Goal: Complete application form

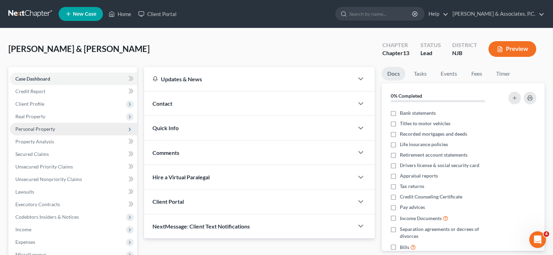
click at [31, 128] on span "Personal Property" at bounding box center [35, 129] width 40 height 6
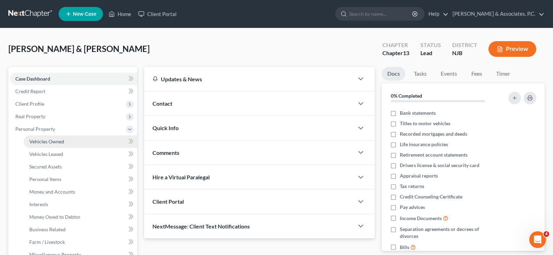
click at [39, 140] on span "Vehicles Owned" at bounding box center [46, 142] width 35 height 6
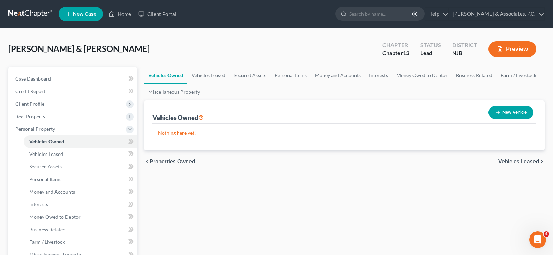
click at [507, 111] on button "New Vehicle" at bounding box center [511, 112] width 45 height 13
select select "0"
select select "2"
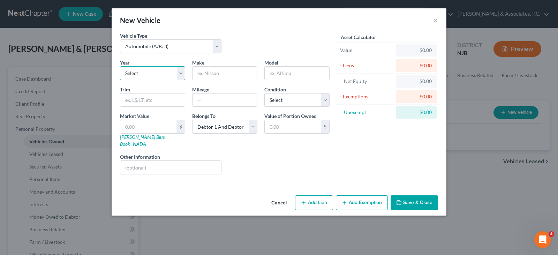
click at [185, 72] on select "Select 2026 2025 2024 2023 2022 2021 2020 2019 2018 2017 2016 2015 2014 2013 20…" at bounding box center [152, 73] width 65 height 14
select select "15"
click at [120, 66] on select "Select 2026 2025 2024 2023 2022 2021 2020 2019 2018 2017 2016 2015 2014 2013 20…" at bounding box center [152, 73] width 65 height 14
click at [212, 75] on input "text" at bounding box center [225, 73] width 65 height 13
type input "Honda"
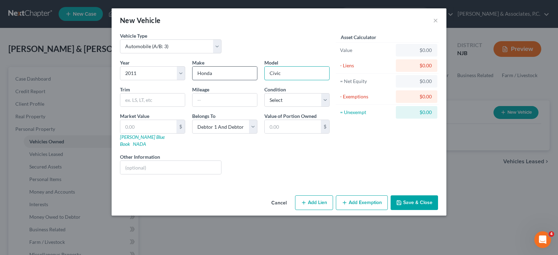
type input "Civic"
type input "VP"
type input "111566"
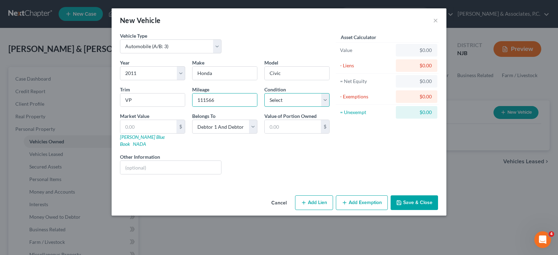
click at [293, 98] on select "Select Excellent Very Good Good Fair Poor" at bounding box center [296, 100] width 65 height 14
select select "3"
click at [264, 93] on select "Select Excellent Very Good Good Fair Poor" at bounding box center [296, 100] width 65 height 14
click at [144, 125] on input "text" at bounding box center [148, 126] width 56 height 13
type input "3"
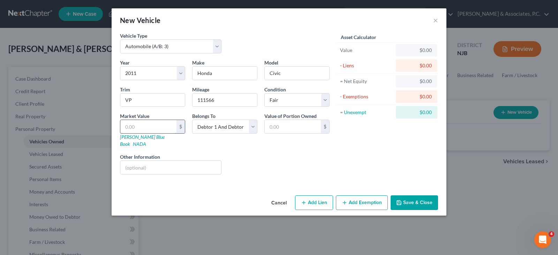
type input "3.00"
type input "39"
type input "39.00"
type input "397"
type input "397.00"
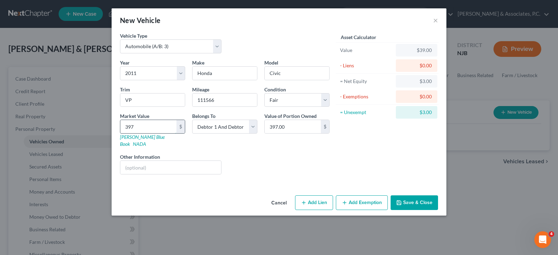
type input "3971"
type input "3,971.00"
click at [254, 127] on select "Select Debtor 1 Only Debtor 2 Only Debtor 1 And Debtor 2 Only At Least One Of T…" at bounding box center [224, 127] width 65 height 14
select select "0"
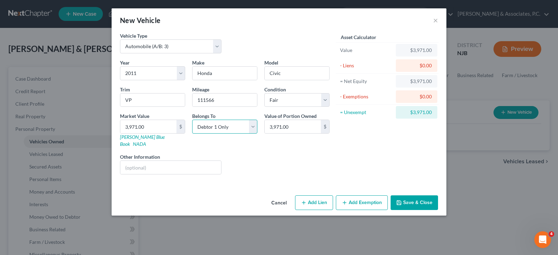
click at [192, 120] on select "Select Debtor 1 Only Debtor 2 Only Debtor 1 And Debtor 2 Only At Least One Of T…" at bounding box center [224, 127] width 65 height 14
click at [365, 197] on button "Add Exemption" at bounding box center [362, 202] width 52 height 15
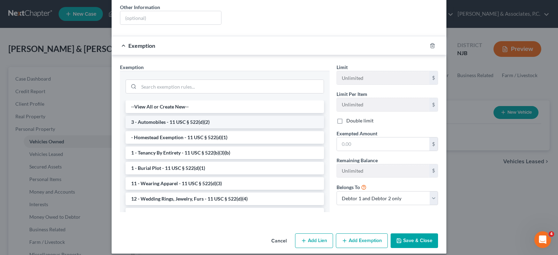
click at [179, 117] on li "3 - Automobiles - 11 USC § 522(d)(2)" at bounding box center [225, 122] width 199 height 13
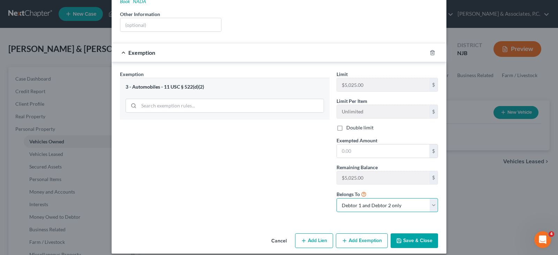
click at [360, 198] on select "Debtor 1 only Debtor 2 only Debtor 1 and Debtor 2 only" at bounding box center [388, 205] width 102 height 14
select select "0"
click at [337, 198] on select "Debtor 1 only Debtor 2 only Debtor 1 and Debtor 2 only" at bounding box center [388, 205] width 102 height 14
click at [352, 144] on input "text" at bounding box center [383, 150] width 92 height 13
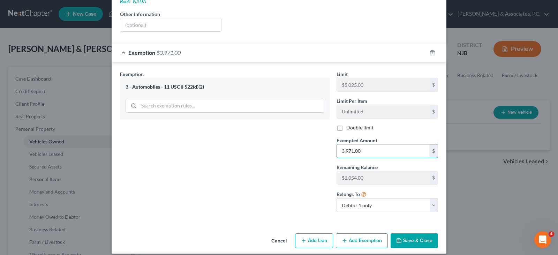
type input "3,971.00"
click at [406, 236] on button "Save & Close" at bounding box center [414, 240] width 47 height 15
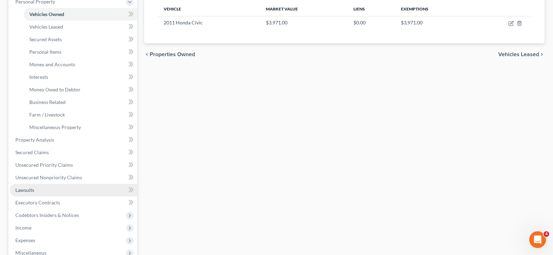
scroll to position [140, 0]
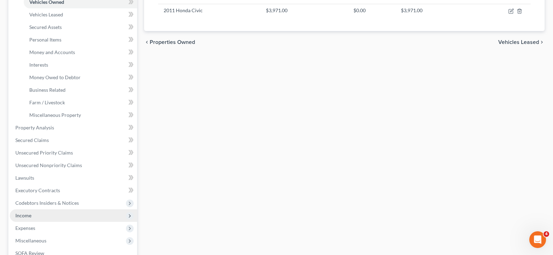
click at [25, 214] on span "Income" at bounding box center [23, 216] width 16 height 6
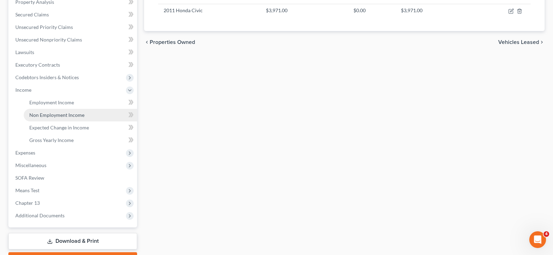
click at [51, 115] on span "Non Employment Income" at bounding box center [56, 115] width 55 height 6
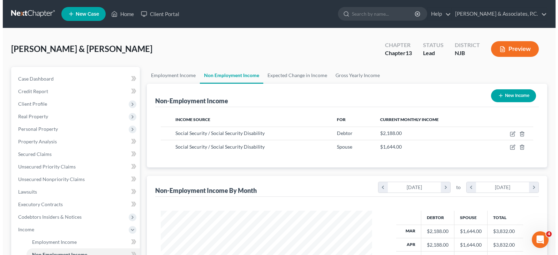
scroll to position [125, 225]
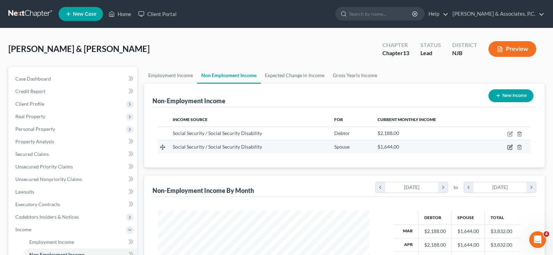
click at [509, 145] on icon "button" at bounding box center [510, 147] width 6 height 6
select select "4"
select select "0"
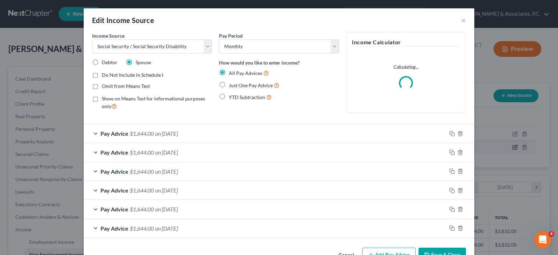
scroll to position [125, 228]
click at [124, 136] on span "Pay Advice" at bounding box center [114, 133] width 28 height 7
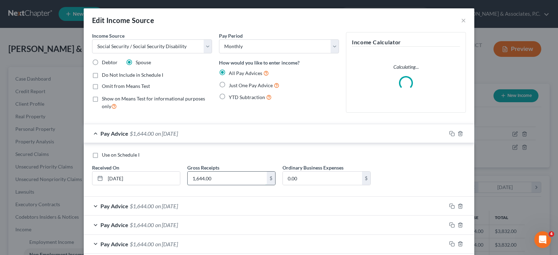
click at [198, 178] on input "1,644.00" at bounding box center [227, 178] width 79 height 13
click at [200, 177] on input "1,644.00" at bounding box center [227, 178] width 79 height 13
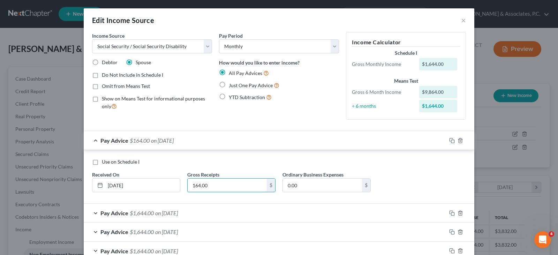
type input "164.00"
click at [158, 214] on span "on [DATE]" at bounding box center [166, 213] width 23 height 7
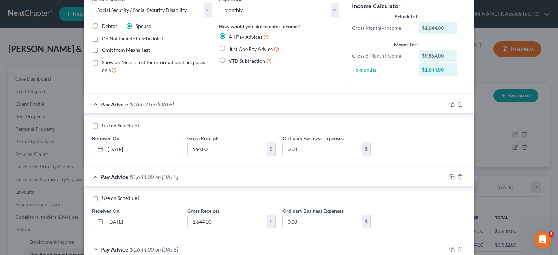
scroll to position [70, 0]
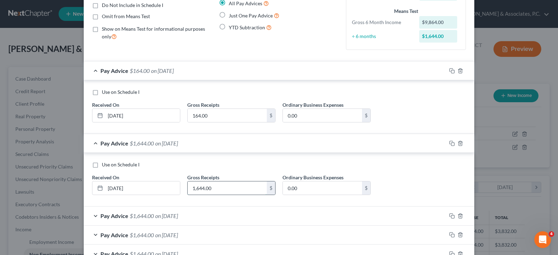
click at [198, 187] on input "1,644.00" at bounding box center [227, 187] width 79 height 13
click at [201, 188] on input "1,644.00" at bounding box center [227, 187] width 79 height 13
click at [200, 188] on input "1,644.00" at bounding box center [227, 187] width 79 height 13
drag, startPoint x: 202, startPoint y: 187, endPoint x: 163, endPoint y: 189, distance: 38.8
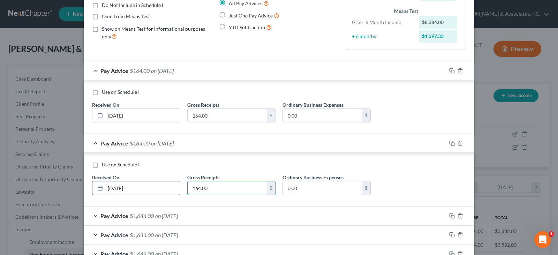
click at [163, 189] on div "Use on Schedule I Received On * [DATE] Gross Receipts 164.00 $ Ordinary Busines…" at bounding box center [279, 180] width 381 height 39
type input "1"
type input "1,624.00"
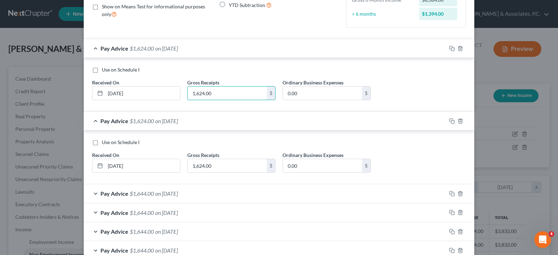
scroll to position [105, 0]
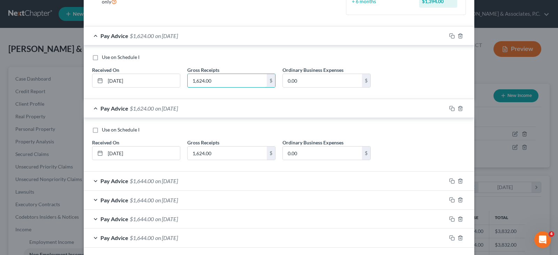
type input "1,624.00"
click at [178, 183] on span "on [DATE]" at bounding box center [166, 181] width 23 height 7
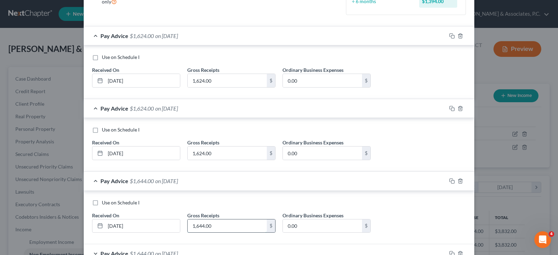
click at [213, 223] on input "1,644.00" at bounding box center [227, 225] width 79 height 13
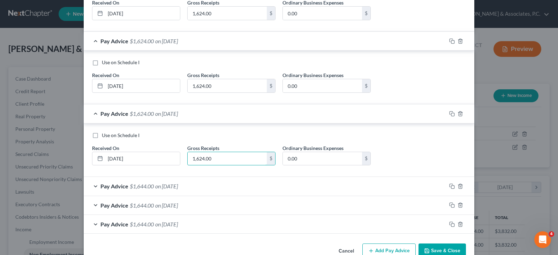
scroll to position [174, 0]
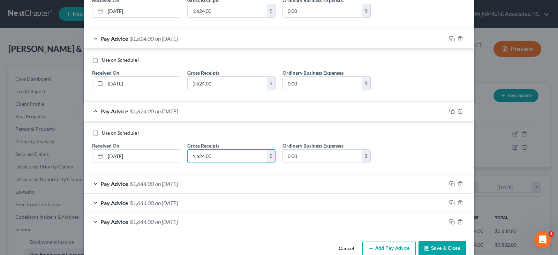
type input "1,624.00"
click at [178, 185] on span "on [DATE]" at bounding box center [166, 183] width 23 height 7
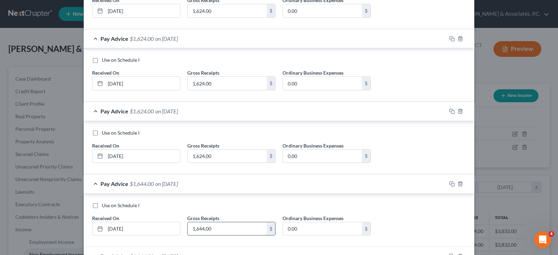
click at [221, 230] on input "1,644.00" at bounding box center [227, 228] width 79 height 13
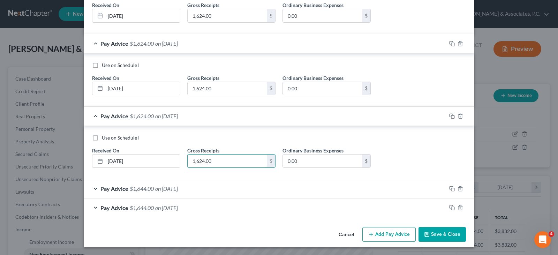
scroll to position [243, 0]
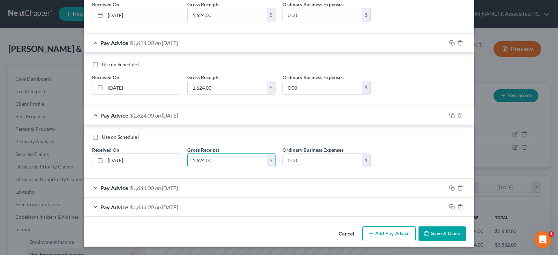
type input "1,624.00"
click at [178, 187] on span "on [DATE]" at bounding box center [166, 188] width 23 height 7
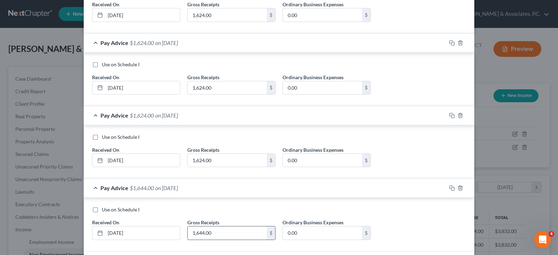
click at [218, 235] on input "1,644.00" at bounding box center [227, 232] width 79 height 13
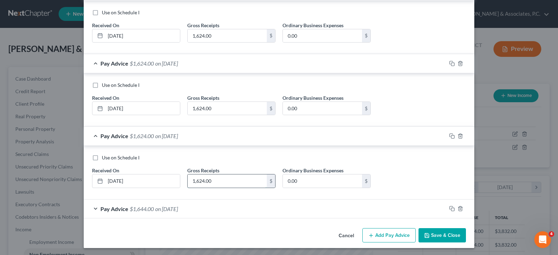
scroll to position [296, 0]
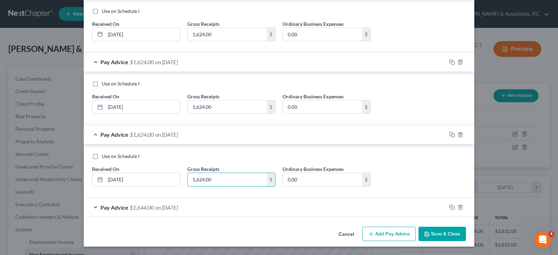
type input "1,624.00"
click at [178, 206] on span "on [DATE]" at bounding box center [166, 207] width 23 height 7
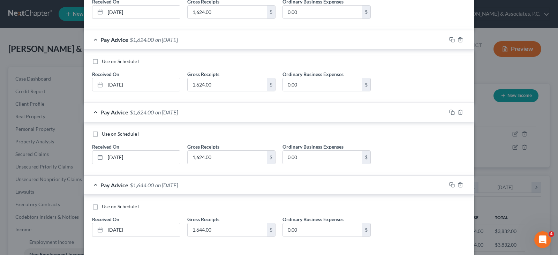
scroll to position [331, 0]
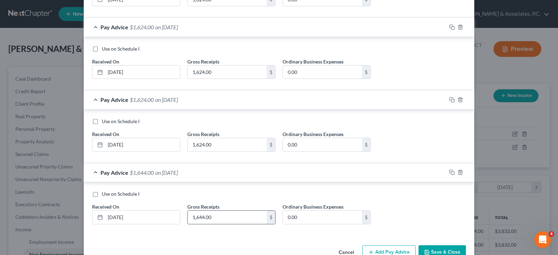
click at [216, 223] on input "1,644.00" at bounding box center [227, 217] width 79 height 13
type input "1,624.00"
click at [203, 234] on div "Use on Schedule I Received On * [DATE] Gross Receipts 1,624.00 $ Ordinary Busin…" at bounding box center [279, 208] width 391 height 53
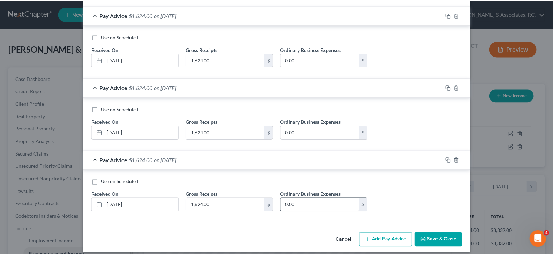
scroll to position [350, 0]
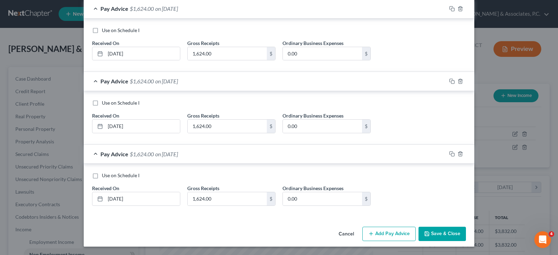
click at [445, 231] on button "Save & Close" at bounding box center [442, 234] width 47 height 15
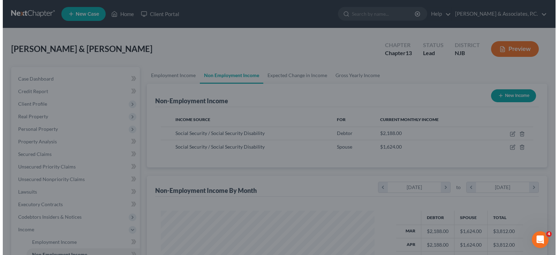
scroll to position [348809, 348708]
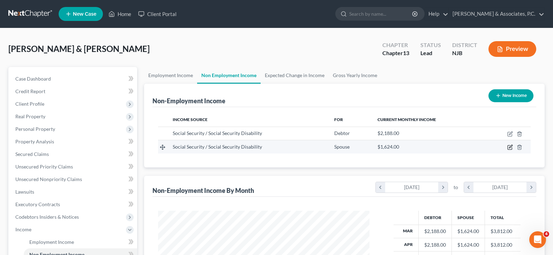
click at [510, 145] on icon "button" at bounding box center [510, 147] width 6 height 6
select select "4"
select select "0"
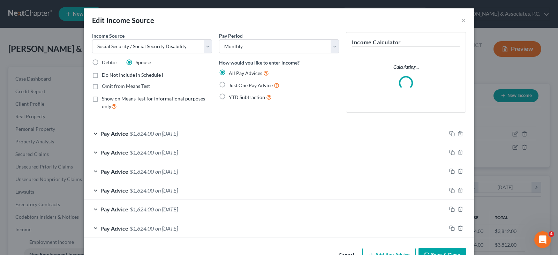
scroll to position [125, 228]
click at [155, 134] on span "on [DATE]" at bounding box center [166, 133] width 23 height 7
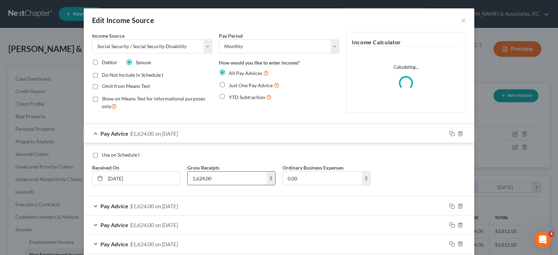
click at [229, 177] on input "1,624.00" at bounding box center [227, 178] width 79 height 13
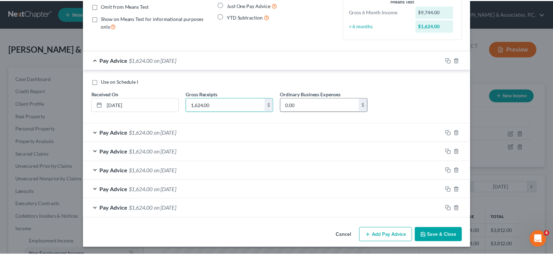
scroll to position [82, 0]
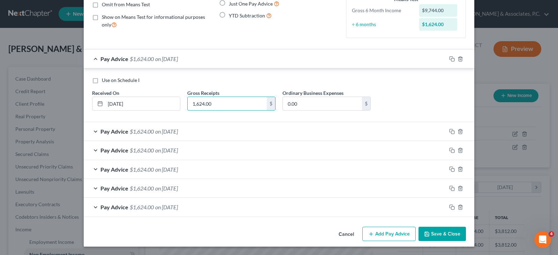
click at [446, 231] on button "Save & Close" at bounding box center [442, 234] width 47 height 15
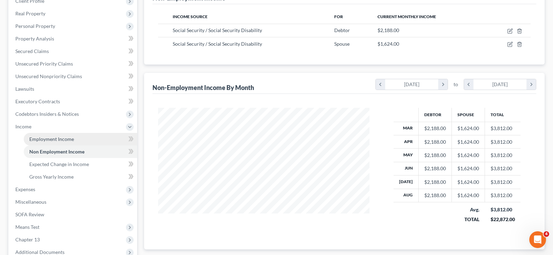
scroll to position [105, 0]
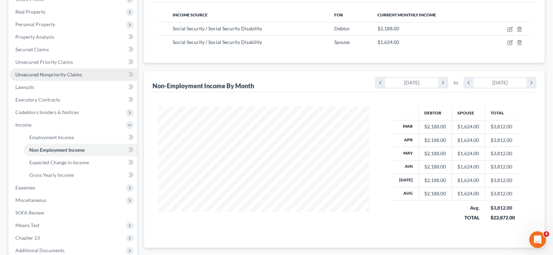
click at [45, 71] on link "Unsecured Nonpriority Claims" at bounding box center [73, 74] width 127 height 13
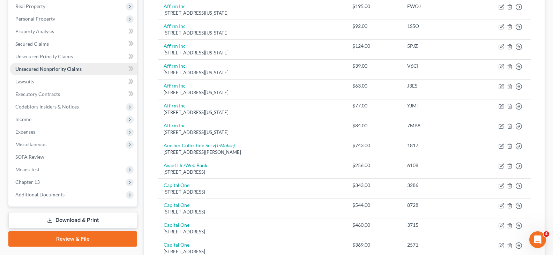
scroll to position [70, 0]
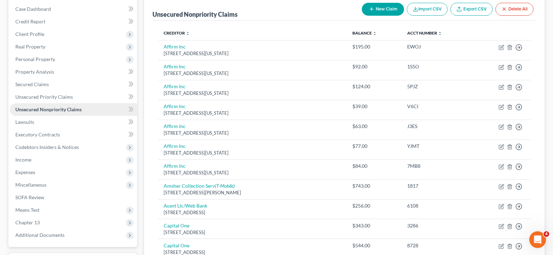
click at [33, 109] on span "Unsecured Nonpriority Claims" at bounding box center [48, 109] width 66 height 6
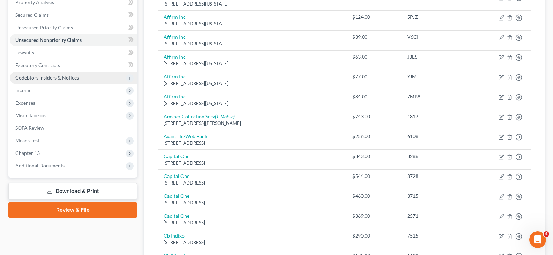
scroll to position [140, 0]
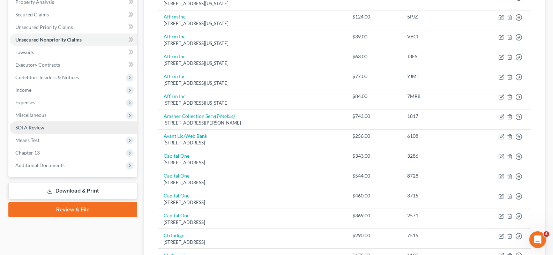
click at [24, 126] on span "SOFA Review" at bounding box center [29, 128] width 29 height 6
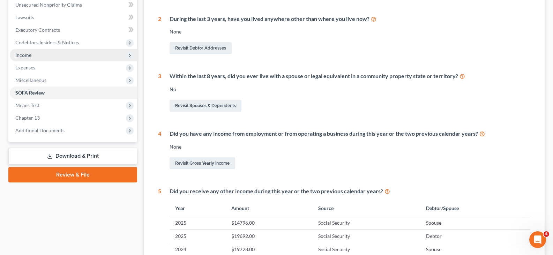
scroll to position [140, 0]
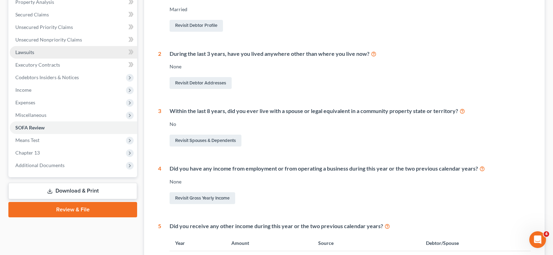
click at [26, 53] on span "Lawsuits" at bounding box center [24, 52] width 19 height 6
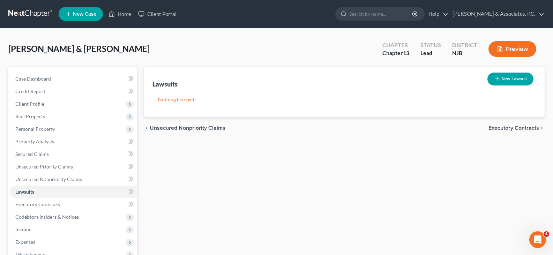
click at [517, 75] on button "New Lawsuit" at bounding box center [510, 79] width 46 height 13
select select "0"
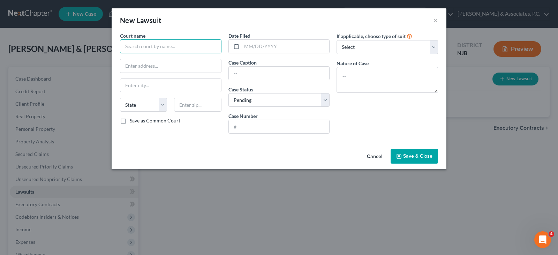
click at [188, 47] on input "text" at bounding box center [171, 46] width 102 height 14
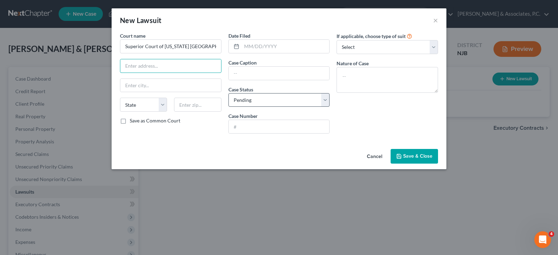
type input "Superior Court of [US_STATE] [GEOGRAPHIC_DATA]"
type input "[STREET_ADDRESS]"
type input "[GEOGRAPHIC_DATA]"
select select "33"
type input "07306"
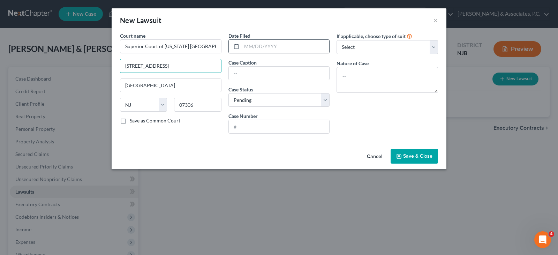
click at [250, 45] on input "text" at bounding box center [286, 46] width 88 height 13
click at [245, 71] on input "text" at bounding box center [279, 73] width 101 height 13
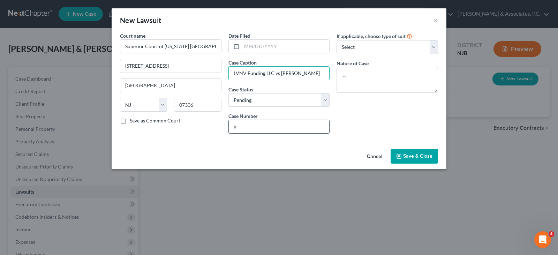
type input "LVNV Funding LLC vs [PERSON_NAME]"
click at [263, 126] on input "text" at bounding box center [279, 126] width 101 height 13
type input "Dc-003331-24"
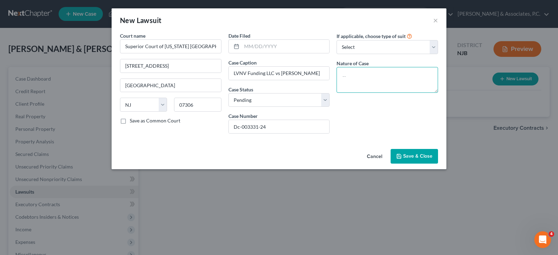
click at [351, 71] on textarea at bounding box center [388, 80] width 102 height 26
type textarea "Civil Action"
click at [359, 43] on select "Select Repossession Garnishment Foreclosure Attached, Seized, Or Levied Other" at bounding box center [388, 47] width 102 height 14
select select "4"
click at [337, 40] on select "Select Repossession Garnishment Foreclosure Attached, Seized, Or Levied Other" at bounding box center [388, 47] width 102 height 14
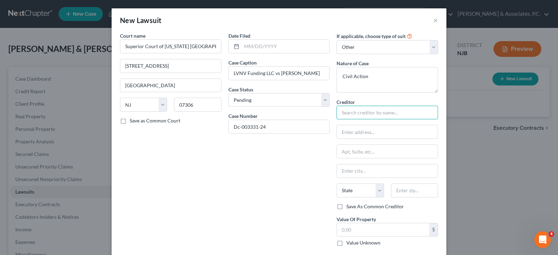
click at [348, 116] on input "text" at bounding box center [388, 113] width 102 height 14
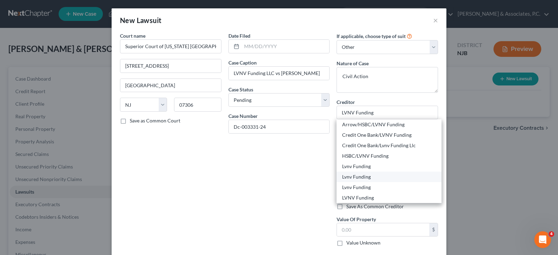
click at [363, 177] on div "Lvnv Funding" at bounding box center [389, 176] width 94 height 7
type input "Lvnv Funding"
type input "C/O Resurgent Capital Services Po Box 1269"
type input "[GEOGRAPHIC_DATA]"
select select "42"
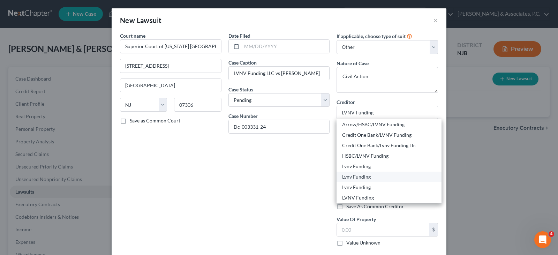
type input "29602"
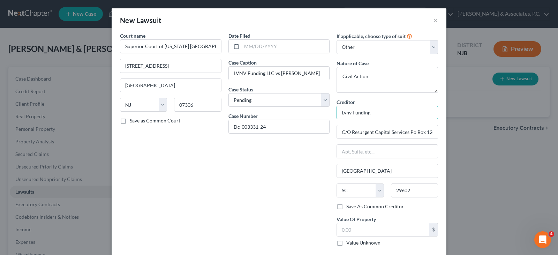
click at [369, 117] on input "Lvnv Funding" at bounding box center [388, 113] width 102 height 14
drag, startPoint x: 375, startPoint y: 135, endPoint x: 367, endPoint y: 132, distance: 8.5
click at [372, 133] on input "C/O Resurgent Capital Services Po Box 1269" at bounding box center [387, 131] width 101 height 13
drag, startPoint x: 341, startPoint y: 132, endPoint x: 471, endPoint y: 133, distance: 129.8
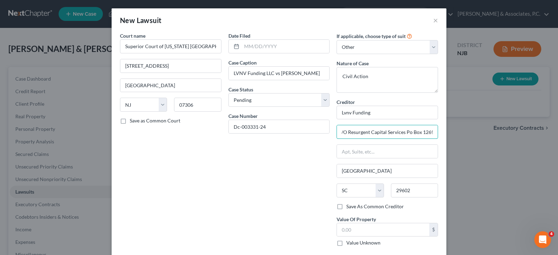
click at [471, 133] on div "New Lawsuit × Court name * Superior Court of [US_STATE] [GEOGRAPHIC_DATA] [STRE…" at bounding box center [279, 127] width 558 height 255
click at [364, 173] on input "[GEOGRAPHIC_DATA]" at bounding box center [387, 170] width 101 height 13
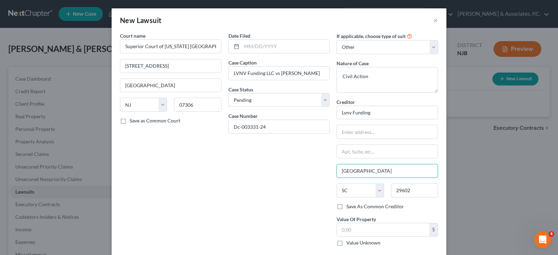
drag, startPoint x: 341, startPoint y: 168, endPoint x: 325, endPoint y: 170, distance: 16.2
click at [324, 170] on div "Court name * Superior Court of [US_STATE] [GEOGRAPHIC_DATA] [STREET_ADDRESS] [G…" at bounding box center [279, 142] width 325 height 220
click at [375, 190] on select "State [US_STATE] AK AR AZ CA CO CT DE DC [GEOGRAPHIC_DATA] [GEOGRAPHIC_DATA] GU…" at bounding box center [360, 191] width 47 height 14
select select
click at [337, 184] on select "State [US_STATE] AK AR AZ CA CO CT DE DC [GEOGRAPHIC_DATA] [GEOGRAPHIC_DATA] GU…" at bounding box center [360, 191] width 47 height 14
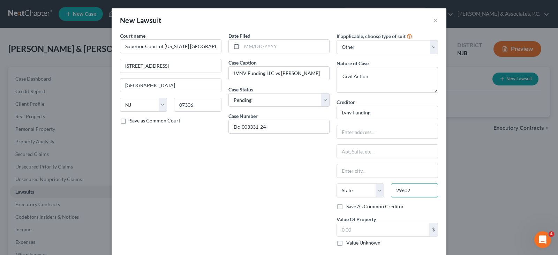
drag, startPoint x: 422, startPoint y: 189, endPoint x: 386, endPoint y: 190, distance: 35.6
click at [388, 190] on div "29602" at bounding box center [415, 191] width 54 height 14
click at [373, 115] on input "Lvnv Funding" at bounding box center [388, 113] width 102 height 14
type input "L"
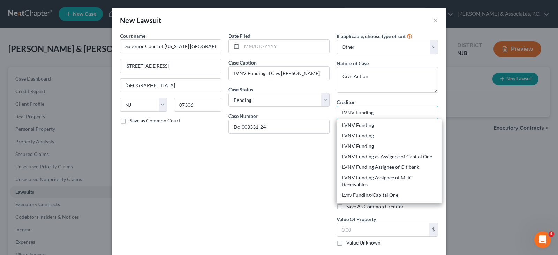
scroll to position [140, 0]
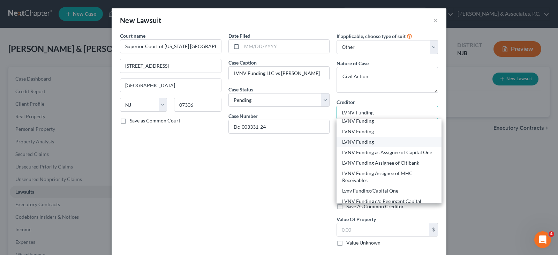
type input "LVNV Funding"
click at [368, 140] on div "LVNV Funding" at bounding box center [389, 142] width 94 height 7
type input "Po Box 10587"
type input "[GEOGRAPHIC_DATA]"
select select "42"
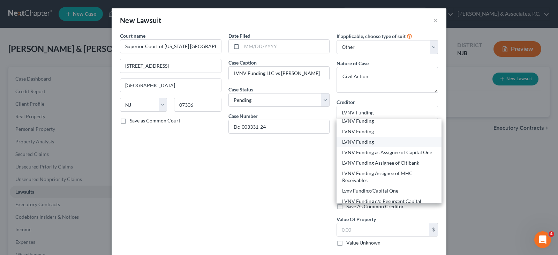
type input "29603"
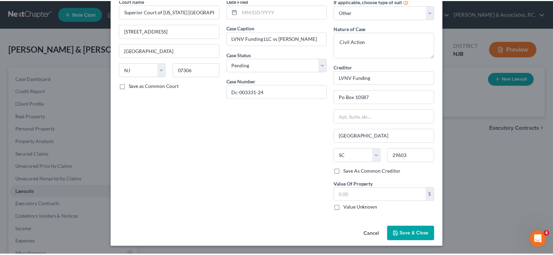
scroll to position [35, 0]
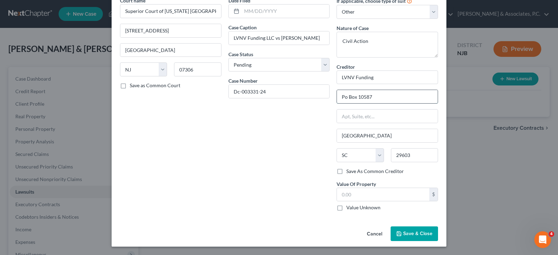
drag, startPoint x: 375, startPoint y: 97, endPoint x: 346, endPoint y: 101, distance: 29.6
click at [337, 97] on input "Po Box 10587" at bounding box center [387, 96] width 101 height 13
click at [411, 232] on span "Save & Close" at bounding box center [417, 234] width 29 height 6
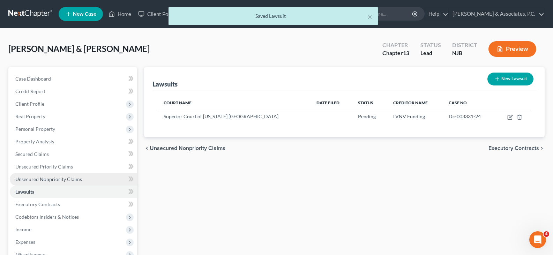
click at [43, 179] on span "Unsecured Nonpriority Claims" at bounding box center [48, 179] width 67 height 6
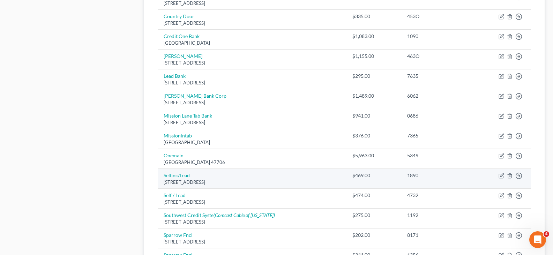
scroll to position [551, 0]
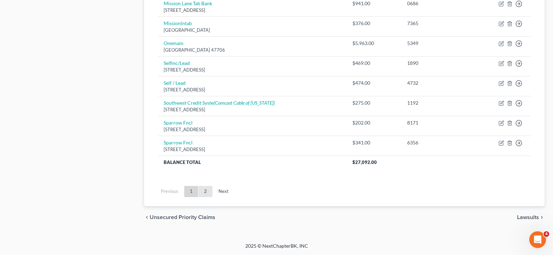
click at [203, 192] on link "2" at bounding box center [206, 191] width 14 height 11
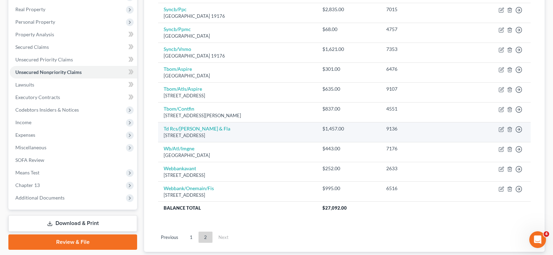
scroll to position [153, 0]
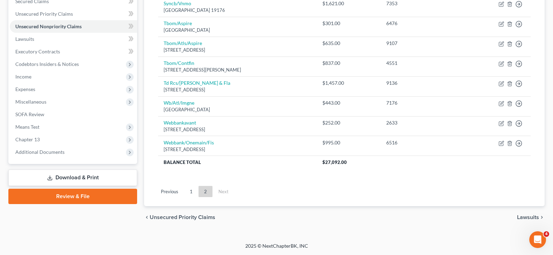
click at [191, 191] on link "1" at bounding box center [191, 191] width 14 height 11
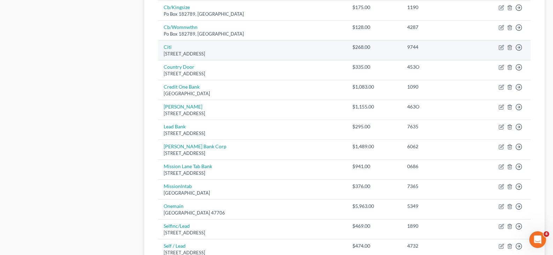
scroll to position [432, 0]
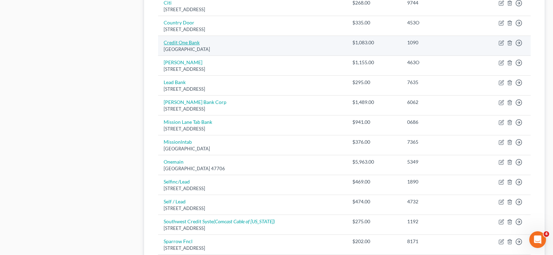
click at [182, 41] on link "Credit One Bank" at bounding box center [182, 42] width 36 height 6
select select "31"
select select "1"
select select "0"
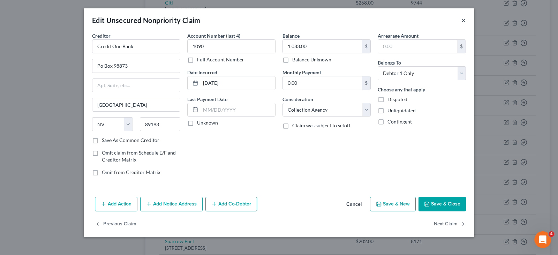
click at [463, 18] on button "×" at bounding box center [463, 20] width 5 height 8
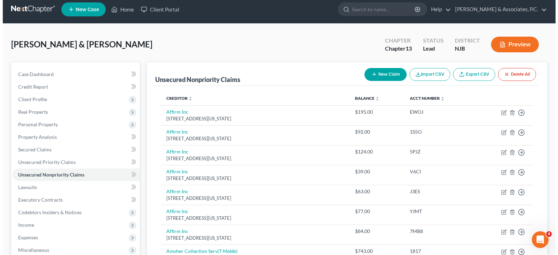
scroll to position [0, 0]
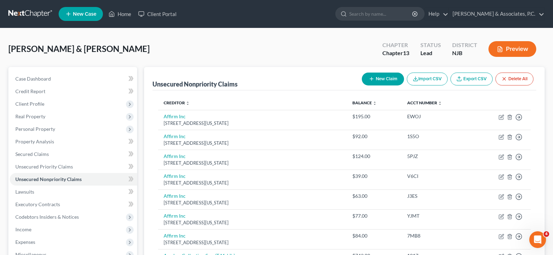
click at [369, 80] on icon "button" at bounding box center [372, 79] width 6 height 6
select select "2"
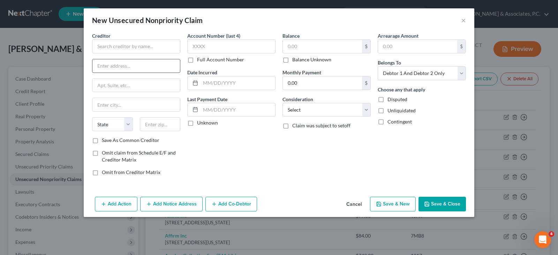
paste input "Po Box 10587"
type input "Po Box 10587"
click at [110, 45] on input "text" at bounding box center [136, 46] width 88 height 14
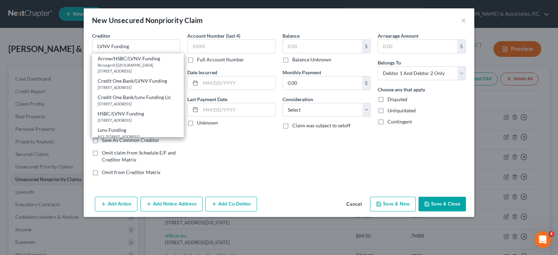
click at [152, 123] on div "[STREET_ADDRESS]" at bounding box center [138, 120] width 81 height 6
type input "HSBC/LVNV Funding"
type input "PO Box 17298"
type input "[GEOGRAPHIC_DATA]"
select select "21"
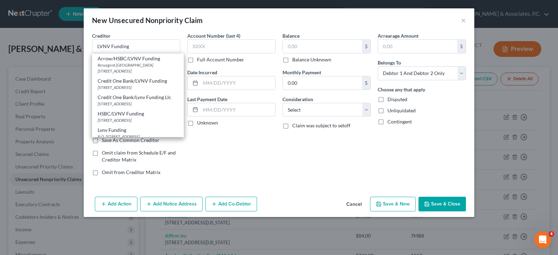
type input "21297"
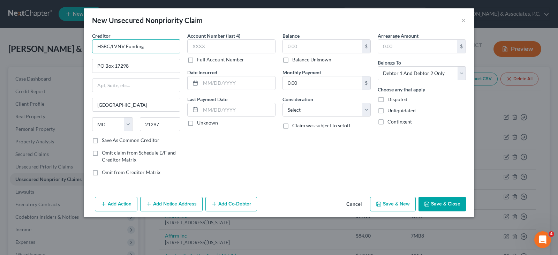
click at [137, 48] on input "HSBC/LVNV Funding" at bounding box center [136, 46] width 88 height 14
drag, startPoint x: 147, startPoint y: 45, endPoint x: 73, endPoint y: 51, distance: 74.6
click at [73, 51] on div "New Unsecured Nonpriority Claim × Creditor * HSBC/LVNV Funding PO Box [GEOGRAPH…" at bounding box center [279, 127] width 558 height 255
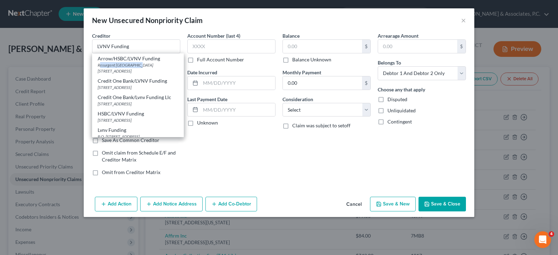
type input "LVNV Funding"
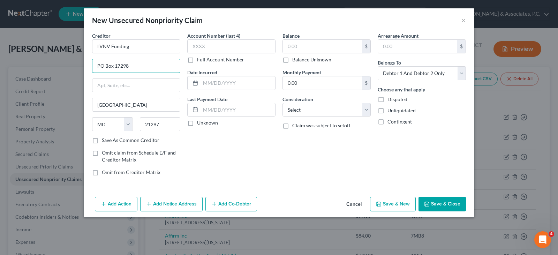
drag, startPoint x: 134, startPoint y: 64, endPoint x: 77, endPoint y: 71, distance: 58.0
click at [77, 71] on div "New Unsecured Nonpriority Claim × Creditor * LVNV Funding PO Box [GEOGRAPHIC_DA…" at bounding box center [279, 127] width 558 height 255
paste input "Po Box 10587"
type input "Po Box 10587"
click at [165, 124] on input "21297" at bounding box center [160, 124] width 41 height 14
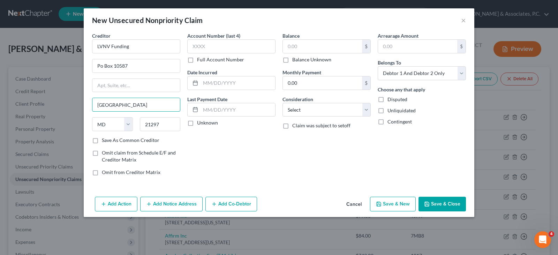
drag, startPoint x: 139, startPoint y: 104, endPoint x: 81, endPoint y: 107, distance: 57.3
click at [81, 107] on div "New Unsecured Nonpriority Claim × Creditor * LVNV Funding Po Box [GEOGRAPHIC_DA…" at bounding box center [279, 127] width 558 height 255
click at [129, 125] on select "State [US_STATE] AK AR AZ CA CO CT DE DC [GEOGRAPHIC_DATA] [GEOGRAPHIC_DATA] GU…" at bounding box center [112, 124] width 41 height 14
select select
click at [92, 117] on select "State [US_STATE] AK AR AZ CA CO CT DE DC [GEOGRAPHIC_DATA] [GEOGRAPHIC_DATA] GU…" at bounding box center [112, 124] width 41 height 14
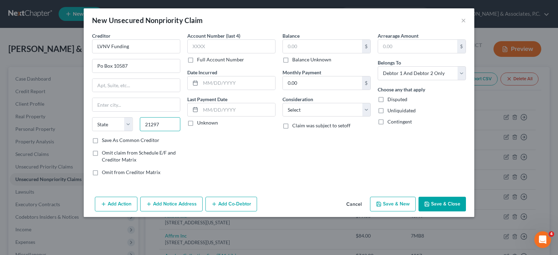
drag, startPoint x: 162, startPoint y: 127, endPoint x: 129, endPoint y: 94, distance: 46.9
click at [131, 126] on div "State [US_STATE] AK AR AZ CA CO CT DE DC [GEOGRAPHIC_DATA] [GEOGRAPHIC_DATA] GU…" at bounding box center [136, 127] width 95 height 20
drag, startPoint x: 135, startPoint y: 60, endPoint x: 35, endPoint y: 76, distance: 102.1
click at [35, 76] on div "New Unsecured Nonpriority Claim × Creditor * LVNV Funding Po Box [GEOGRAPHIC_DA…" at bounding box center [279, 127] width 558 height 255
click at [143, 47] on input "LVNV Funding" at bounding box center [136, 46] width 88 height 14
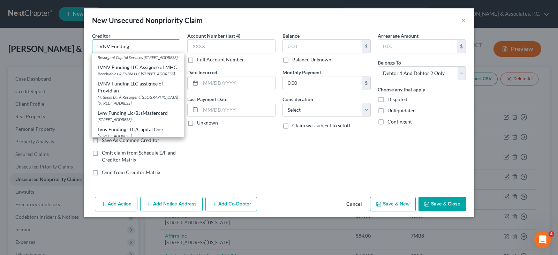
scroll to position [663, 0]
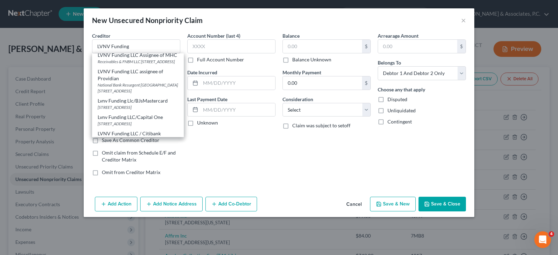
click at [140, 25] on div "LVNV Funding LLC" at bounding box center [138, 21] width 81 height 7
type input "LVNV Funding LLC"
type input "Po Box 1269"
type input "[GEOGRAPHIC_DATA]"
select select "42"
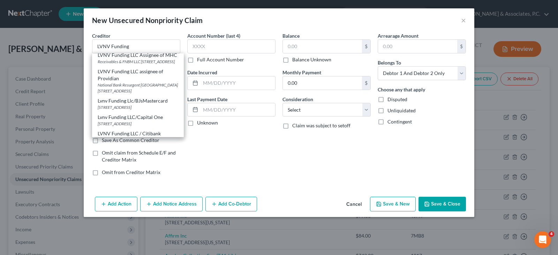
type input "29602"
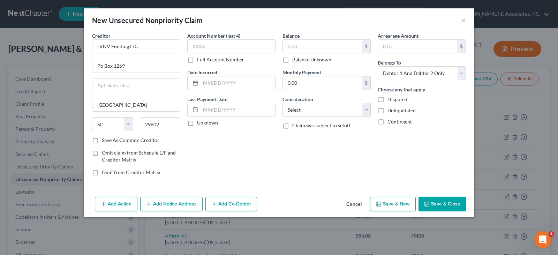
scroll to position [0, 0]
click at [310, 44] on input "text" at bounding box center [322, 46] width 79 height 13
type input "532.80"
click at [308, 107] on select "Select Cable / Satellite Services Collection Agency Credit Card Debt Debt Couns…" at bounding box center [327, 110] width 88 height 14
select select "1"
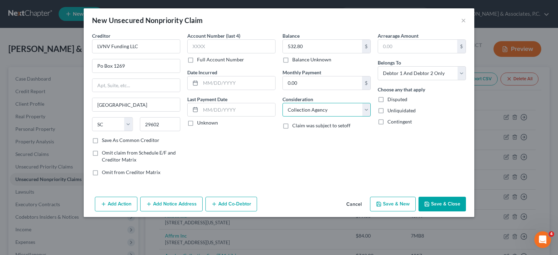
click at [283, 103] on select "Select Cable / Satellite Services Collection Agency Credit Card Debt Debt Couns…" at bounding box center [327, 110] width 88 height 14
click at [179, 196] on div "Add Action Add Notice Address Add Co-Debtor Cancel Save & New Save & Close" at bounding box center [279, 205] width 391 height 23
click at [178, 206] on button "Add Notice Address" at bounding box center [171, 204] width 62 height 15
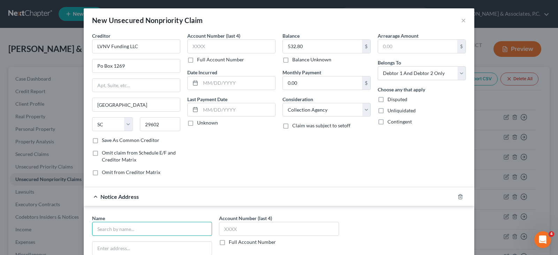
click at [159, 229] on input "text" at bounding box center [152, 229] width 120 height 14
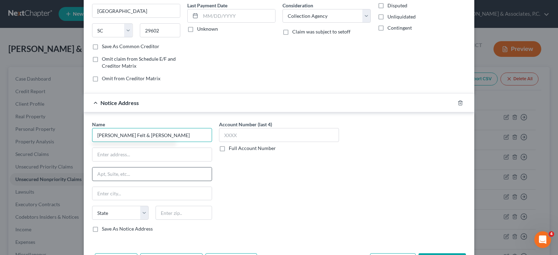
scroll to position [105, 0]
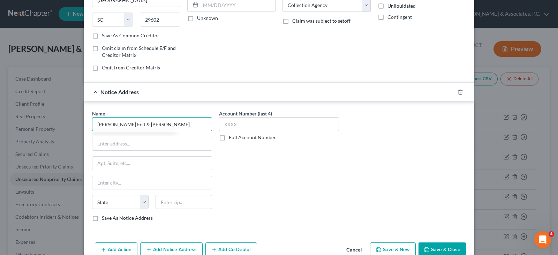
click at [156, 124] on input "[PERSON_NAME] Felt & [PERSON_NAME]" at bounding box center [152, 124] width 120 height 14
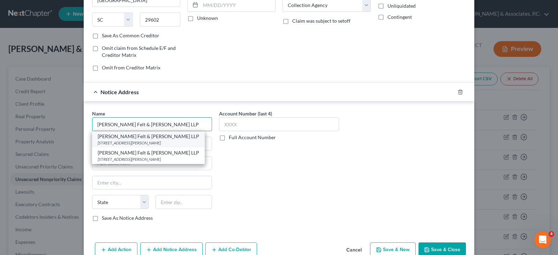
type input "[PERSON_NAME] Felt & [PERSON_NAME] LLP"
click at [151, 138] on div "[PERSON_NAME] Felt & [PERSON_NAME] LLP" at bounding box center [149, 136] width 102 height 7
type input "[STREET_ADDRESS][PERSON_NAME]"
type input "Parsippany"
select select "33"
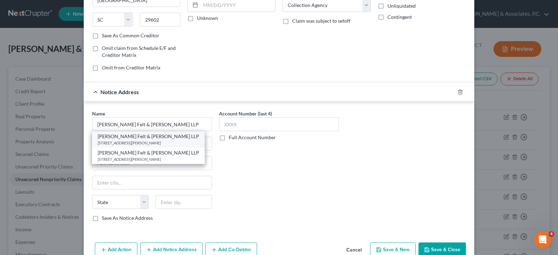
type input "07054"
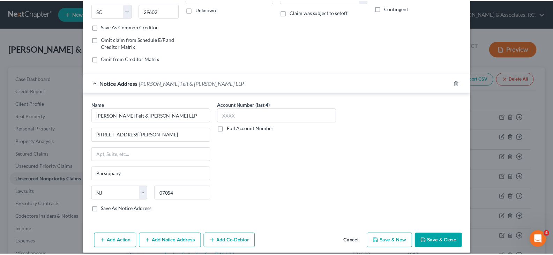
scroll to position [121, 0]
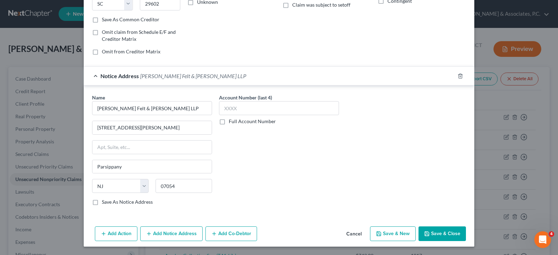
click at [440, 232] on button "Save & Close" at bounding box center [442, 233] width 47 height 15
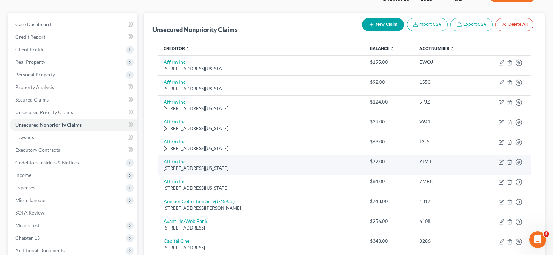
scroll to position [0, 0]
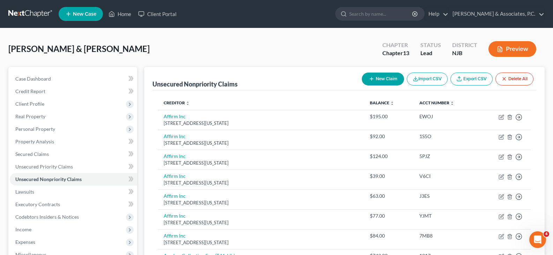
click at [154, 51] on div "[PERSON_NAME] & [PERSON_NAME] Upgraded Chapter Chapter 13 Status Lead District …" at bounding box center [276, 52] width 536 height 30
